Goal: Transaction & Acquisition: Purchase product/service

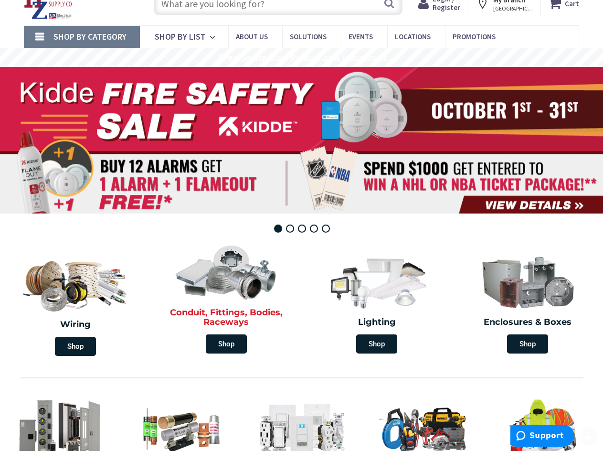
scroll to position [96, 0]
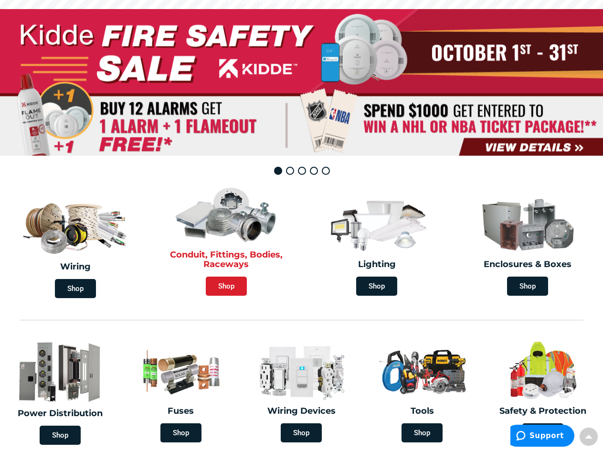
click at [233, 294] on span "Shop" at bounding box center [226, 286] width 41 height 19
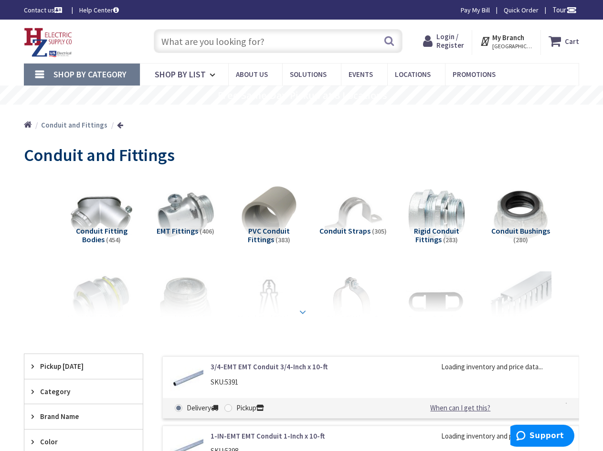
click at [306, 310] on strong at bounding box center [302, 311] width 11 height 11
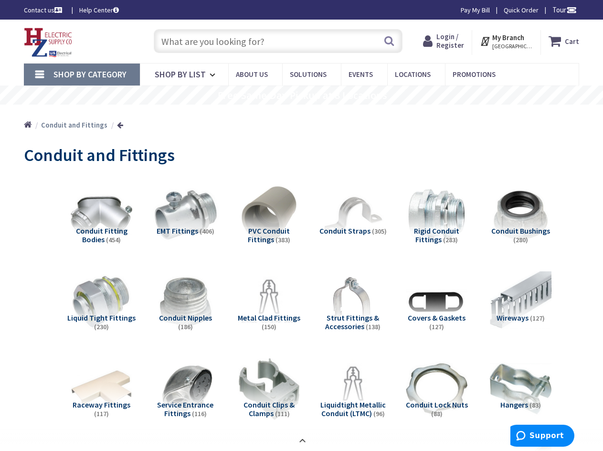
click at [176, 218] on img at bounding box center [185, 215] width 68 height 68
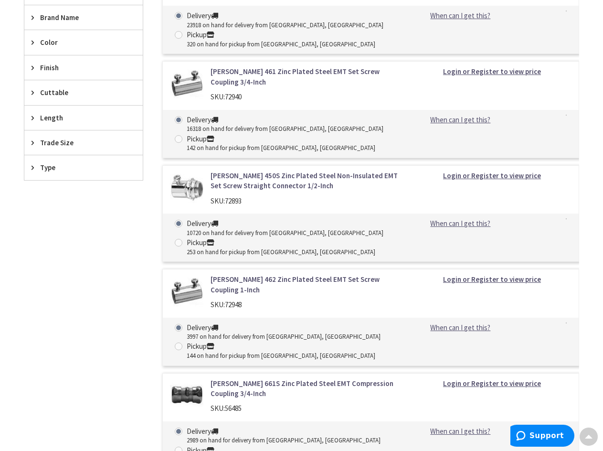
scroll to position [932, 0]
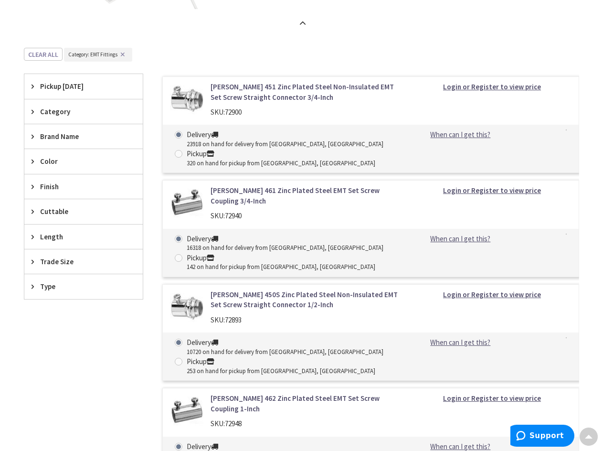
click at [74, 114] on span "Category" at bounding box center [79, 111] width 78 height 10
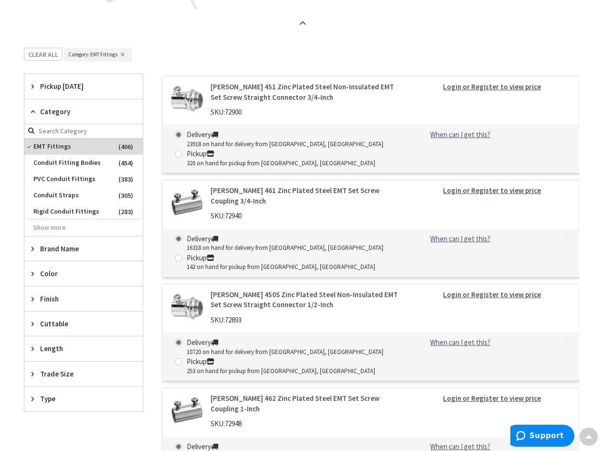
click at [69, 115] on span "Category" at bounding box center [79, 111] width 78 height 10
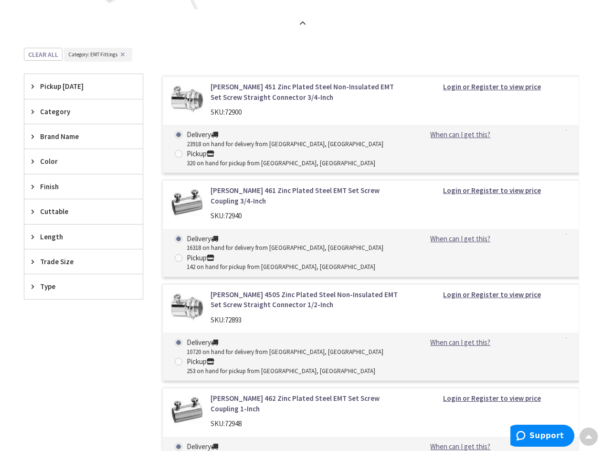
click at [71, 137] on span "Brand Name" at bounding box center [79, 136] width 78 height 10
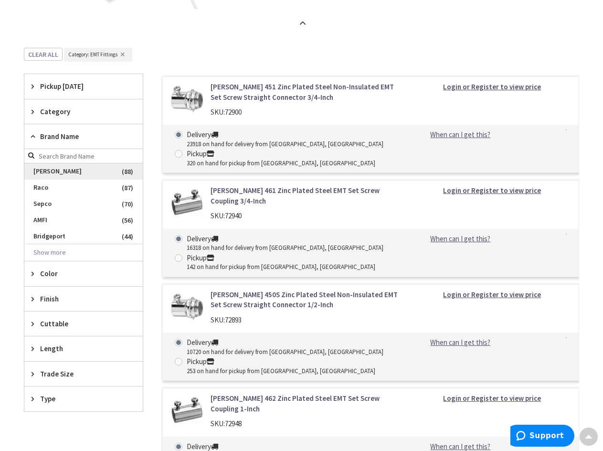
click at [71, 175] on span "Crouse-Hinds" at bounding box center [83, 171] width 118 height 16
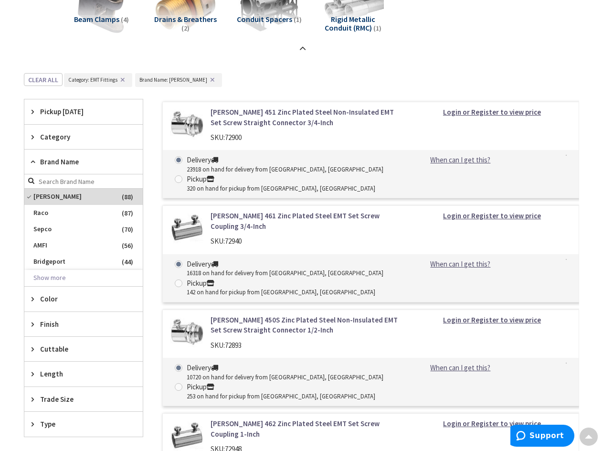
scroll to position [502, 0]
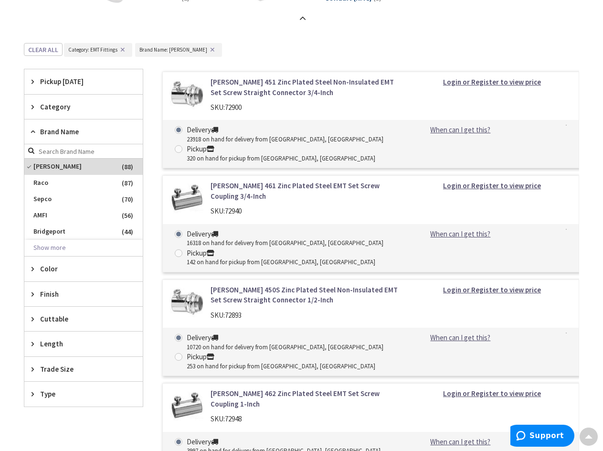
click at [79, 138] on div "Brand Name" at bounding box center [83, 131] width 118 height 25
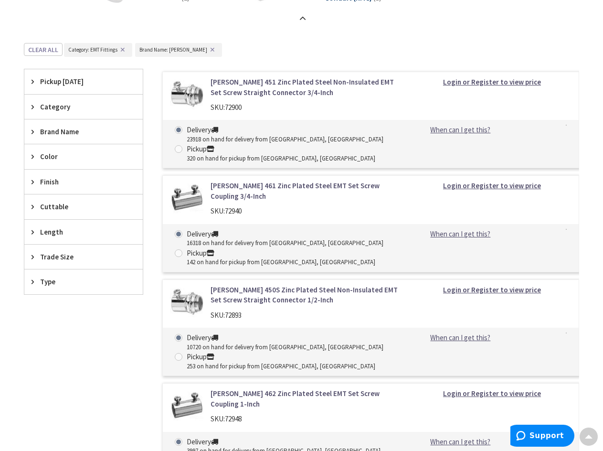
click at [66, 256] on span "Trade Size" at bounding box center [79, 257] width 78 height 10
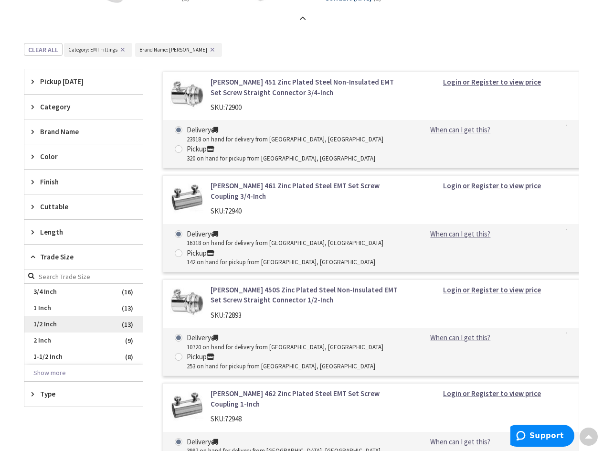
click at [43, 326] on span "1/2 Inch" at bounding box center [83, 324] width 118 height 16
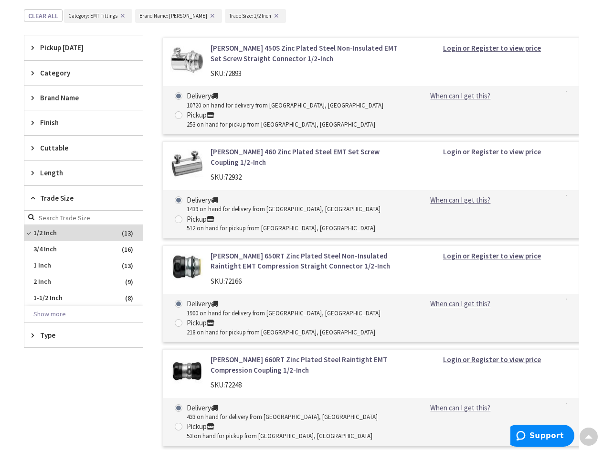
scroll to position [455, 0]
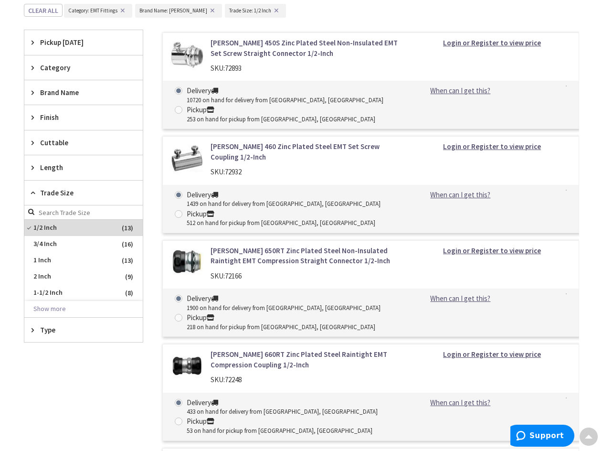
click at [53, 338] on div "Type" at bounding box center [83, 330] width 118 height 24
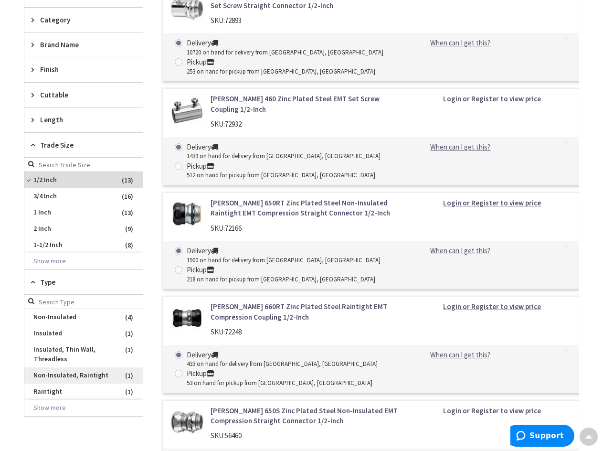
scroll to position [550, 0]
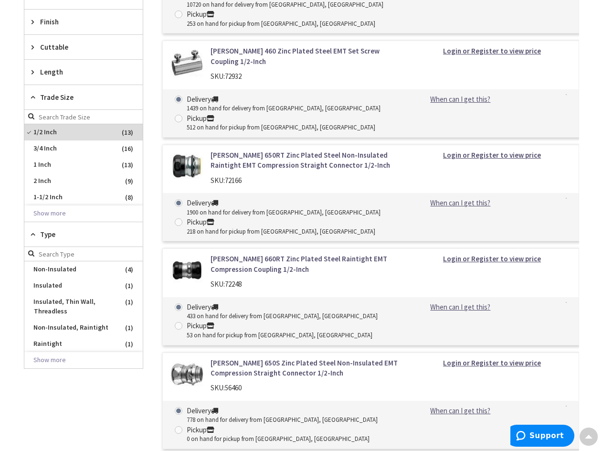
click at [58, 240] on div "Type" at bounding box center [83, 234] width 118 height 25
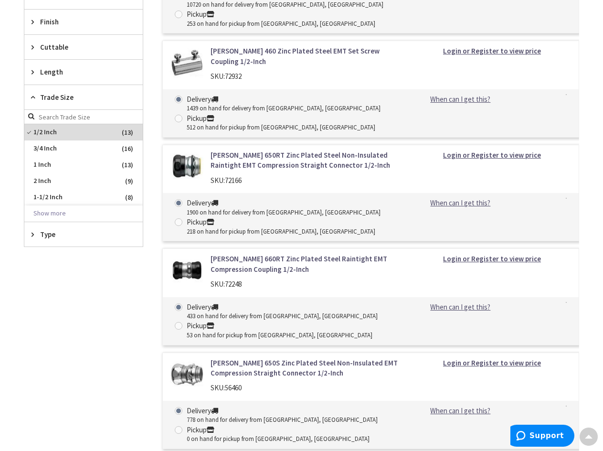
click at [58, 92] on span "Trade Size" at bounding box center [79, 97] width 78 height 10
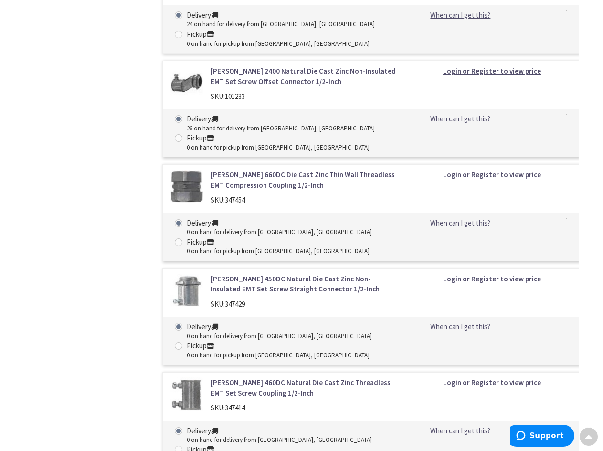
scroll to position [1496, 0]
